Goal: Task Accomplishment & Management: Manage account settings

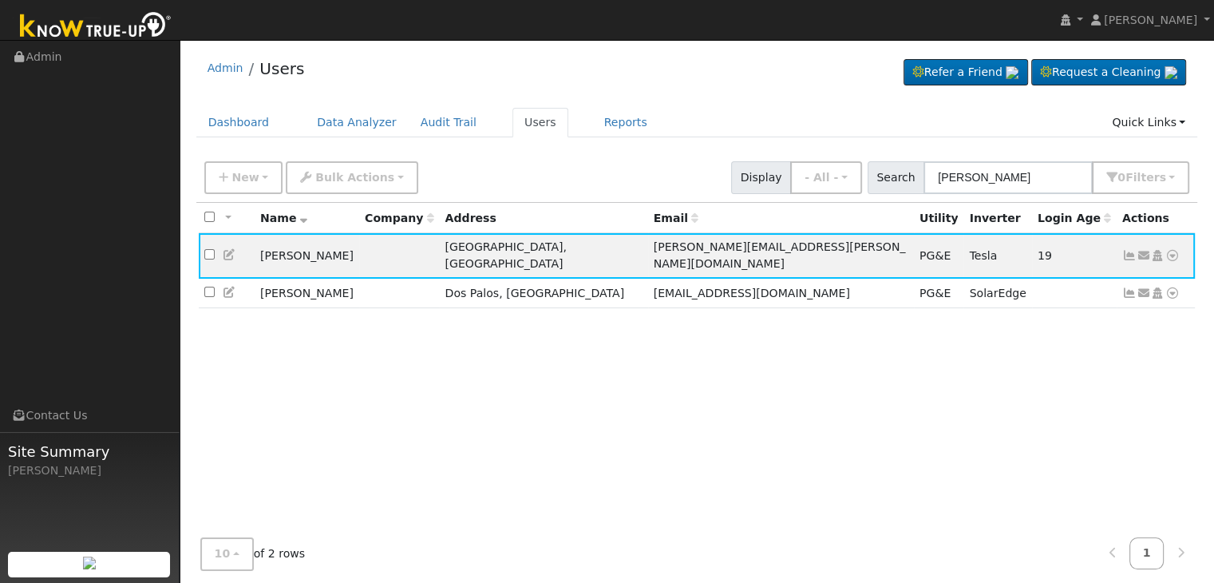
click at [474, 400] on div "All None All on page None on page Name Company Address Email Utility Inverter L…" at bounding box center [696, 378] width 1001 height 350
click at [973, 180] on input "[PERSON_NAME]" at bounding box center [1007, 177] width 169 height 33
paste input "[PERSON_NAME]"
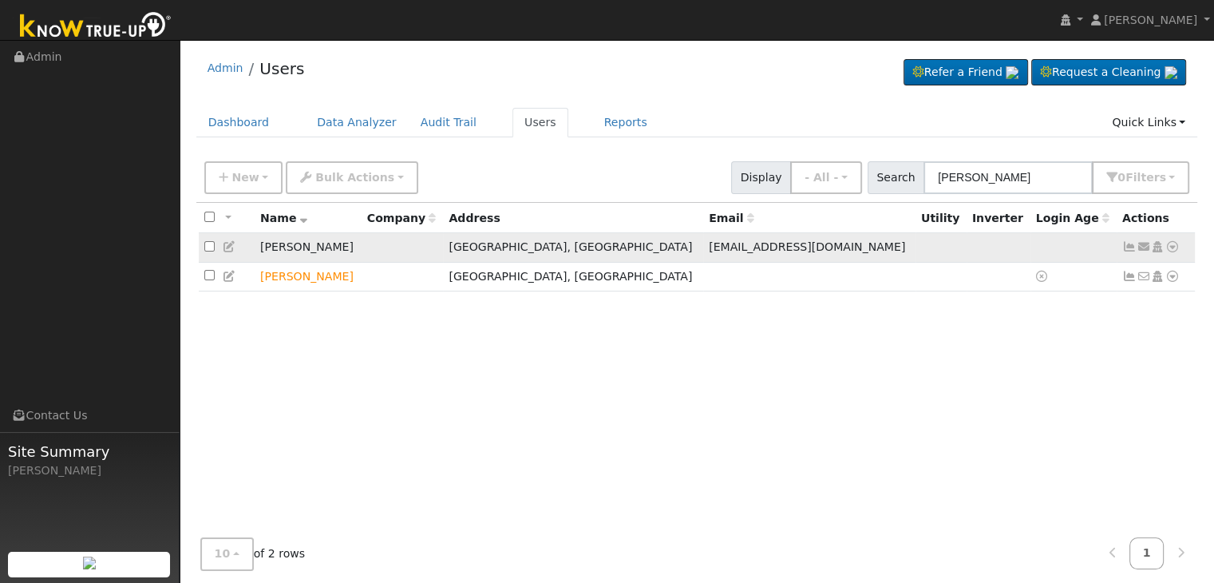
click at [1131, 251] on icon at bounding box center [1129, 246] width 14 height 11
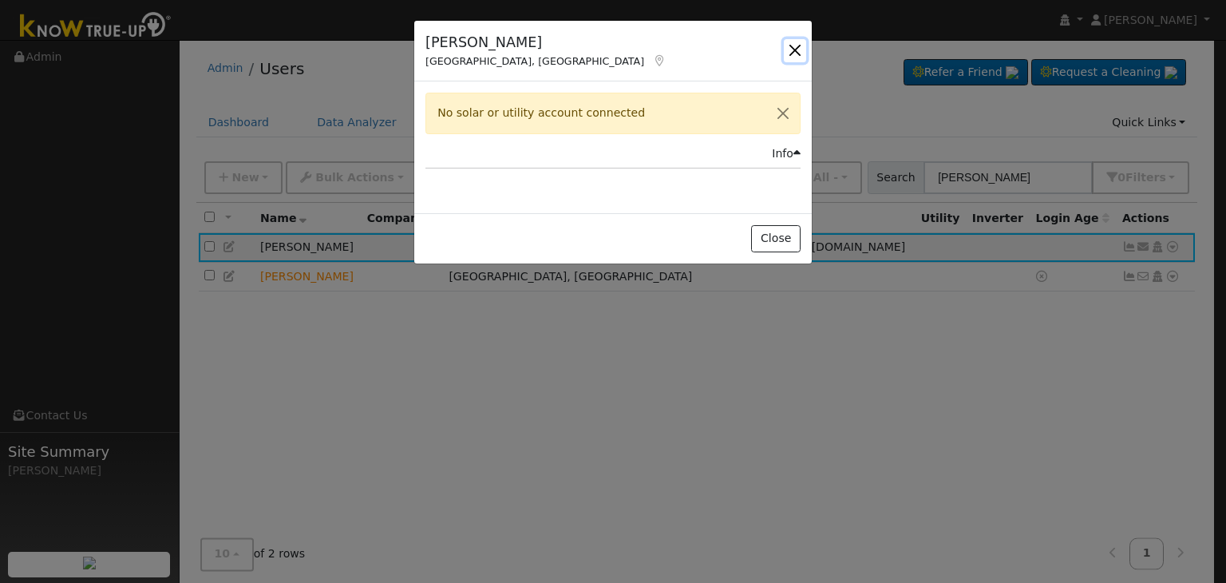
click at [789, 55] on button "button" at bounding box center [795, 50] width 22 height 22
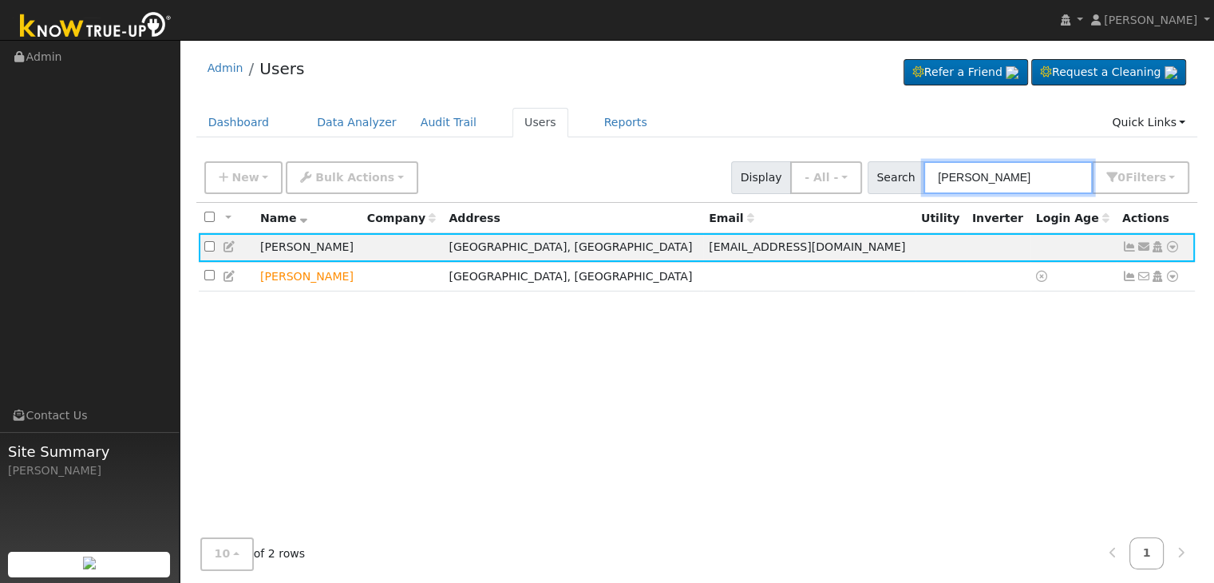
click at [978, 180] on input "[PERSON_NAME]" at bounding box center [1007, 177] width 169 height 33
paste input "[PERSON_NAME]"
type input "[PERSON_NAME]"
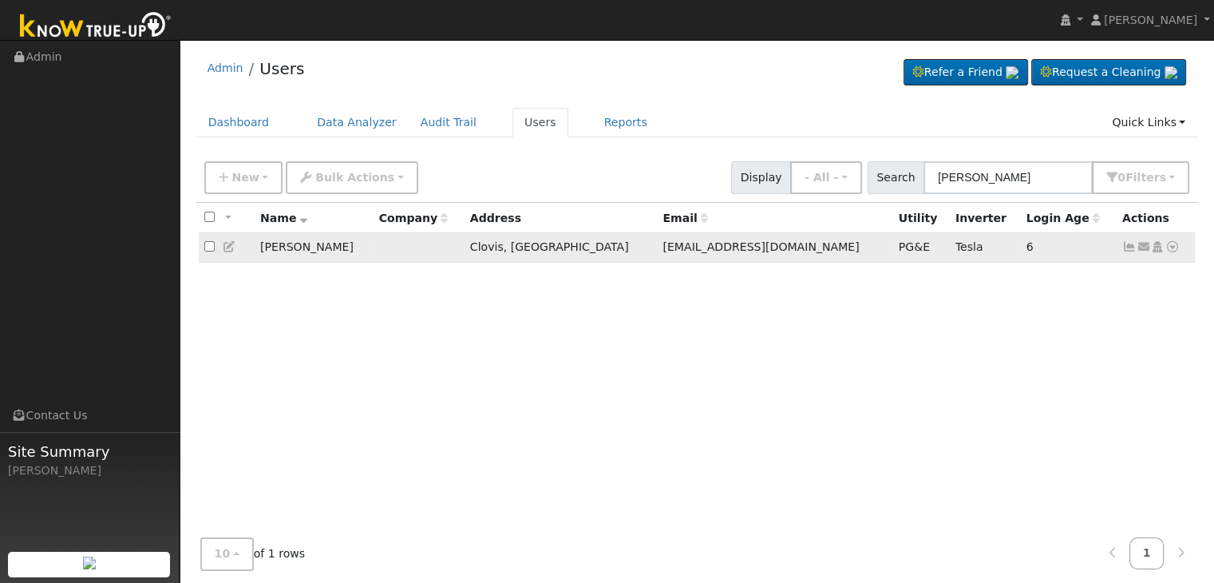
click at [1127, 249] on icon at bounding box center [1129, 246] width 14 height 11
